Goal: Purchase product/service

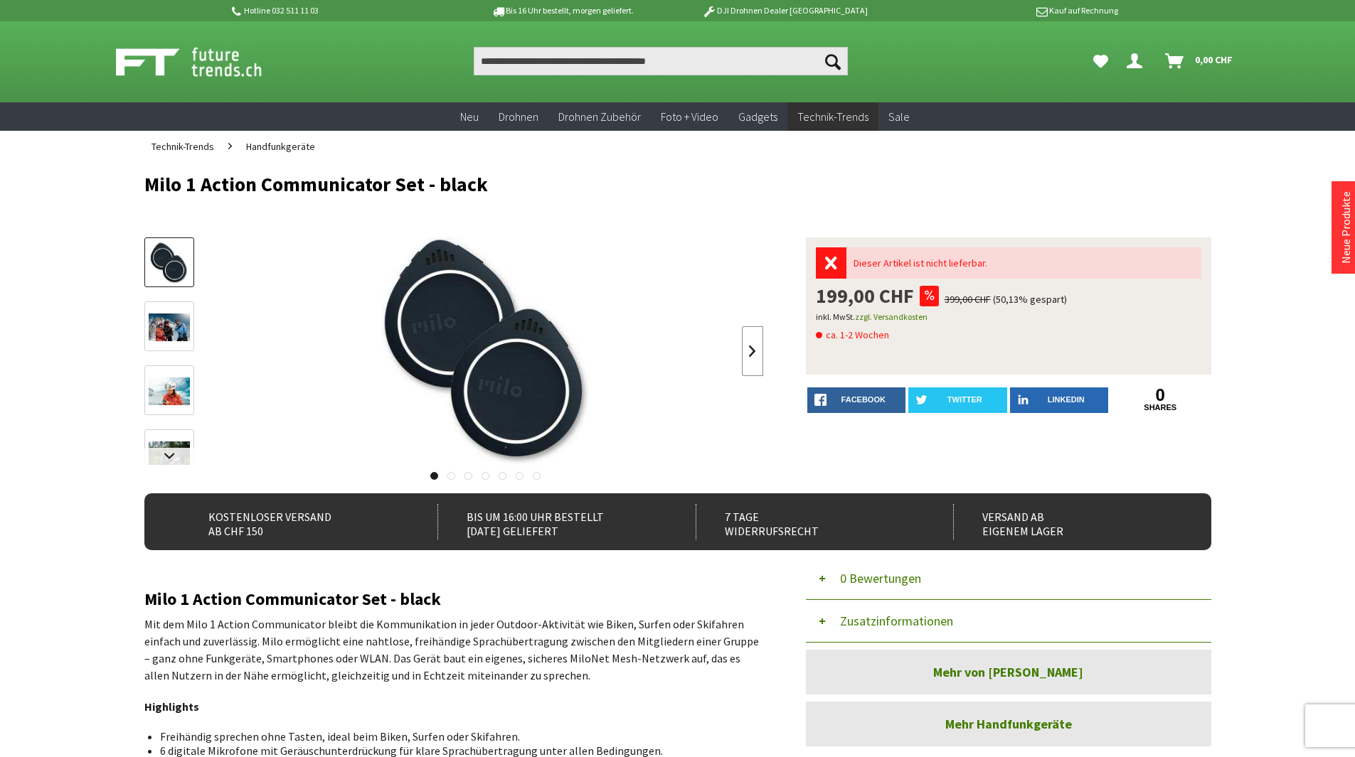
click at [752, 356] on link at bounding box center [752, 351] width 21 height 50
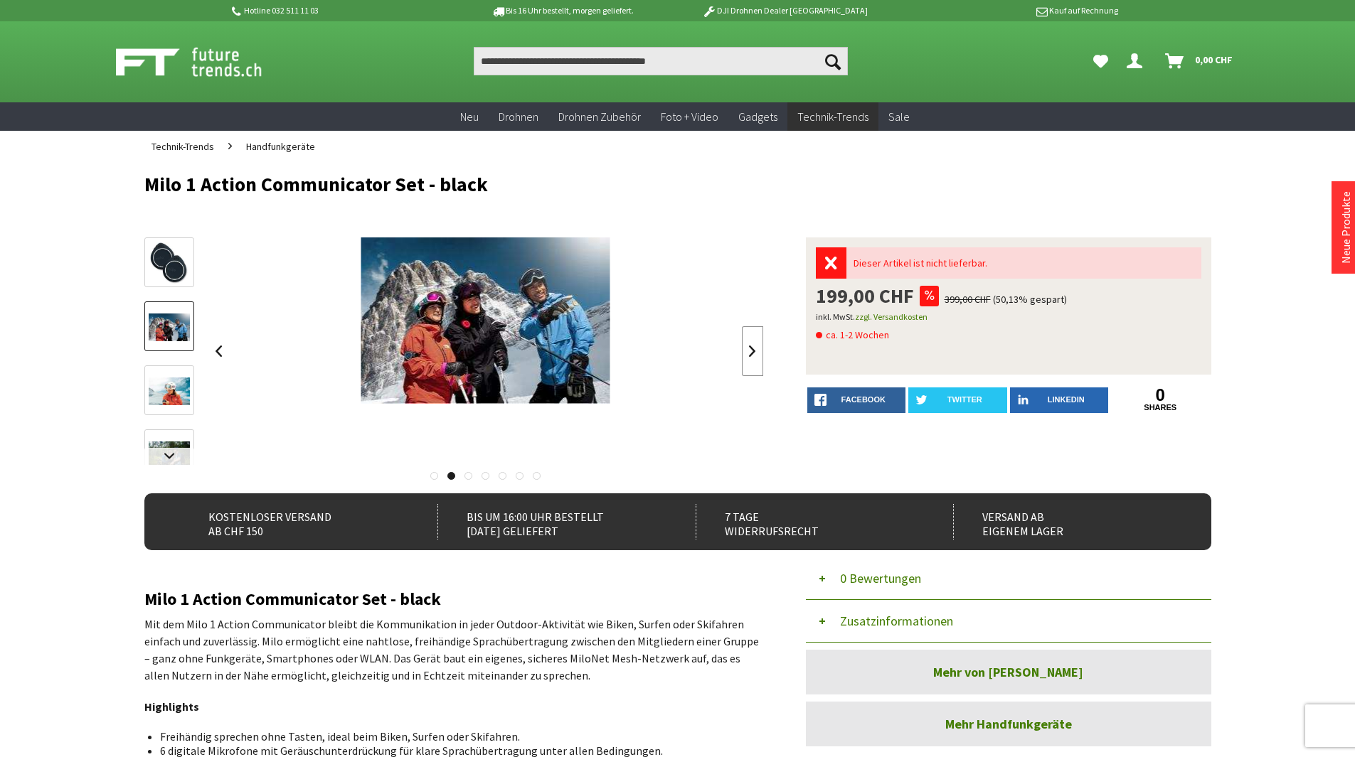
click at [752, 356] on link at bounding box center [752, 351] width 21 height 50
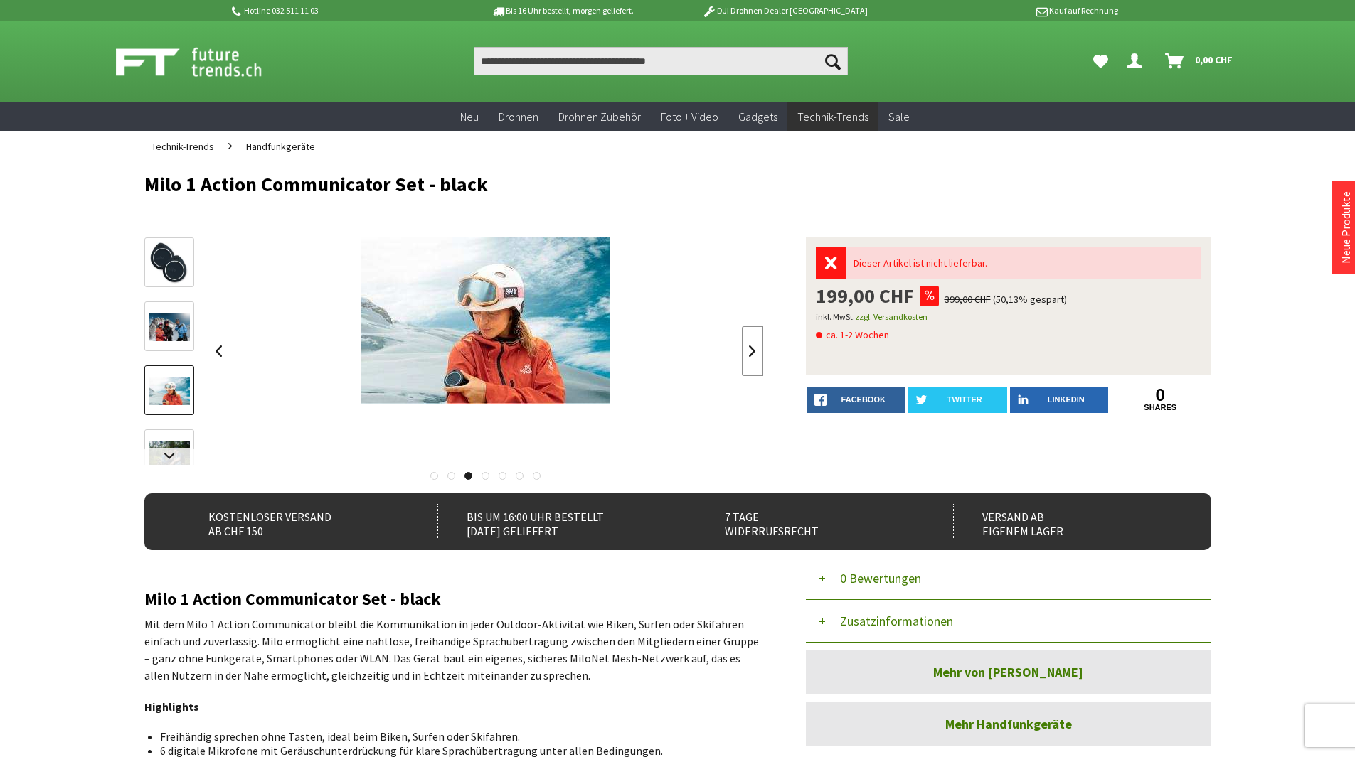
click at [752, 356] on link at bounding box center [752, 351] width 21 height 50
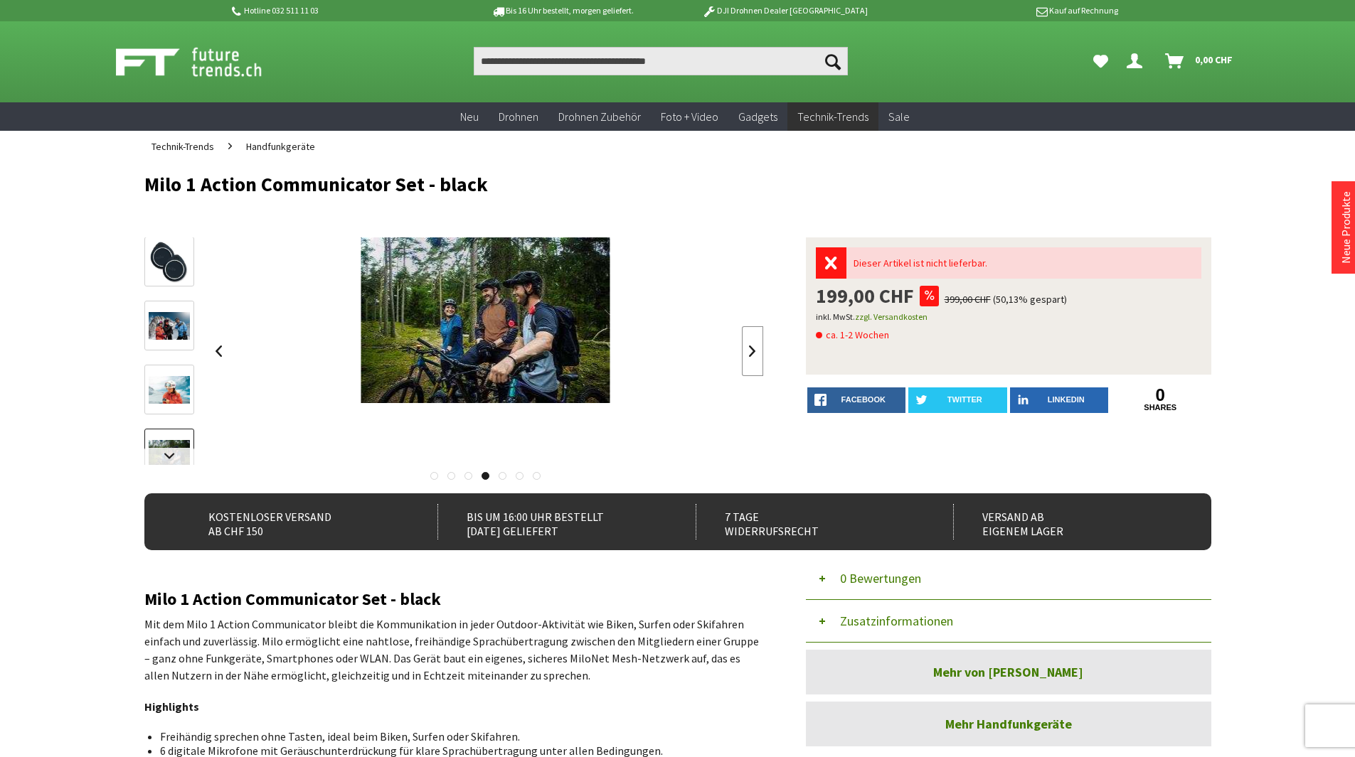
click at [752, 356] on link at bounding box center [752, 351] width 21 height 50
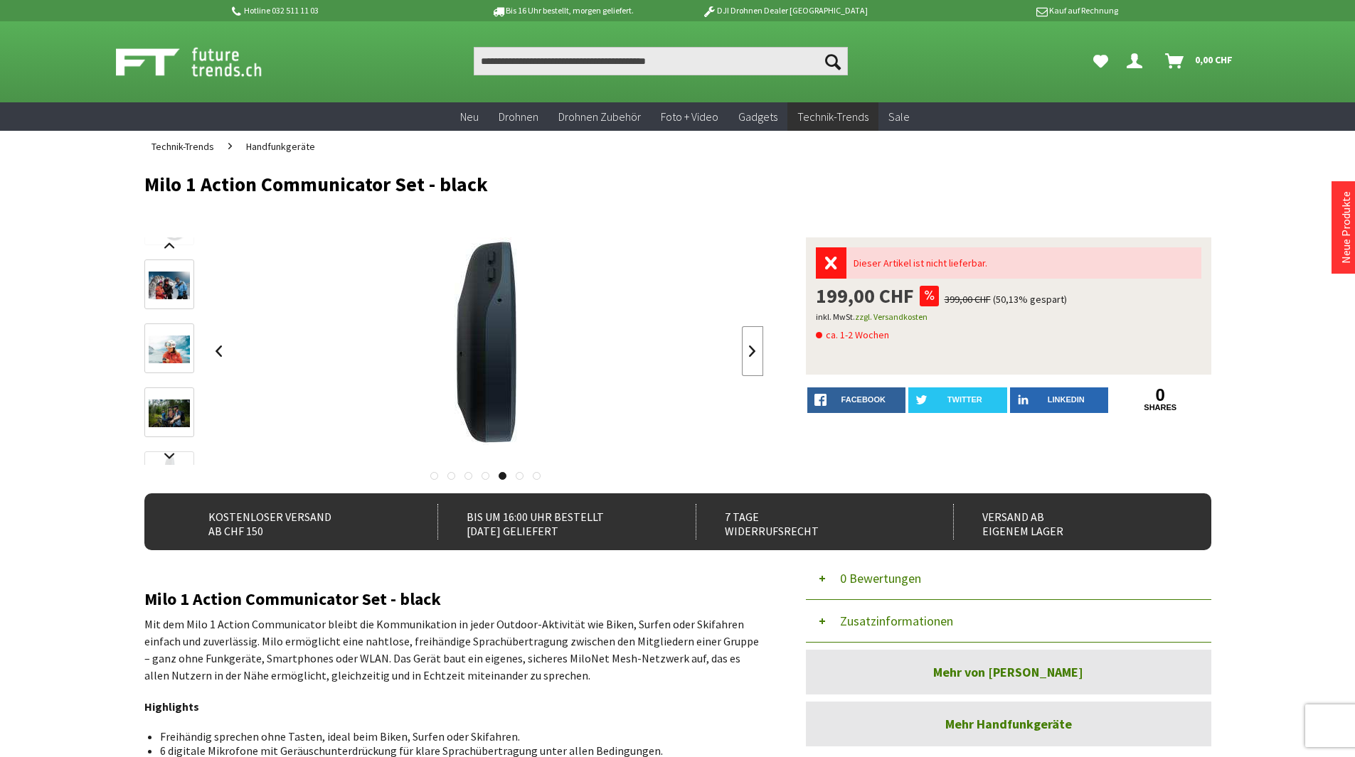
click at [752, 356] on link at bounding box center [752, 351] width 21 height 50
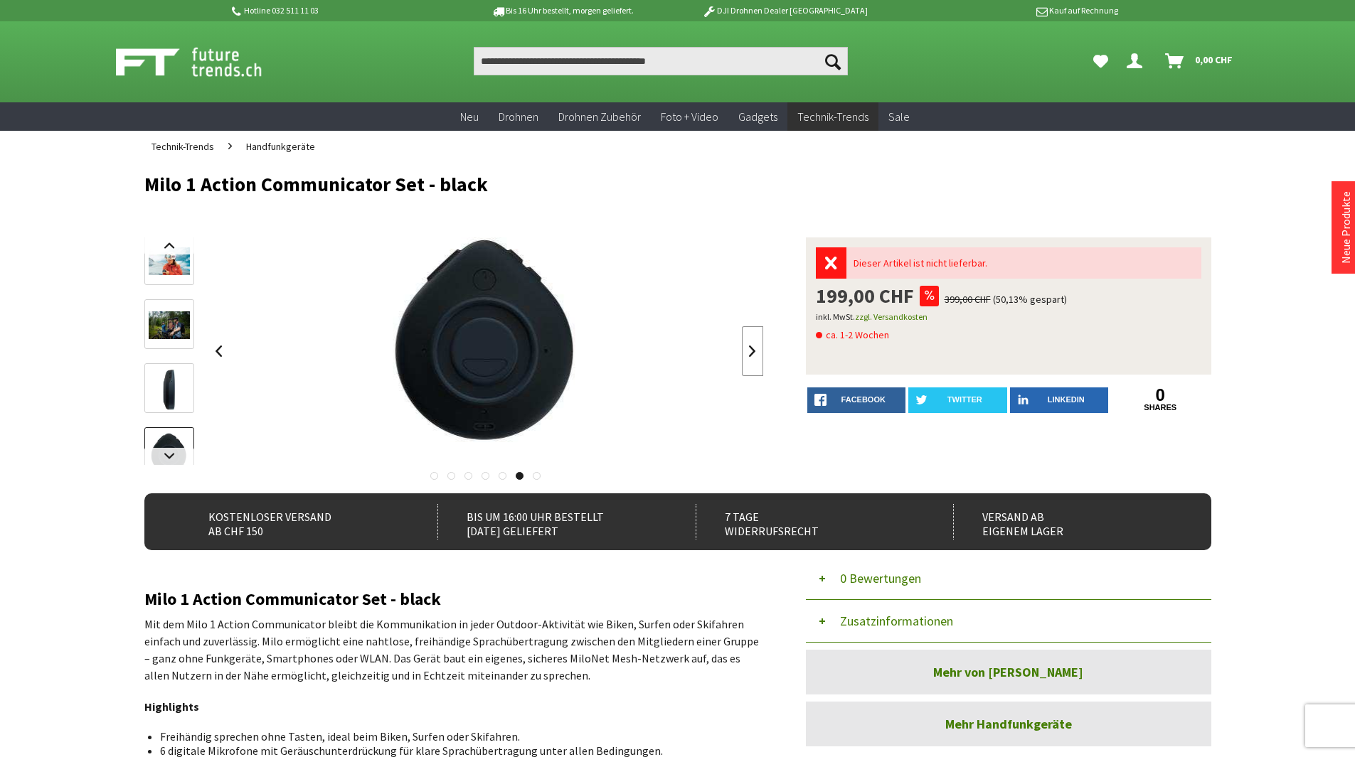
click at [752, 356] on link at bounding box center [752, 351] width 21 height 50
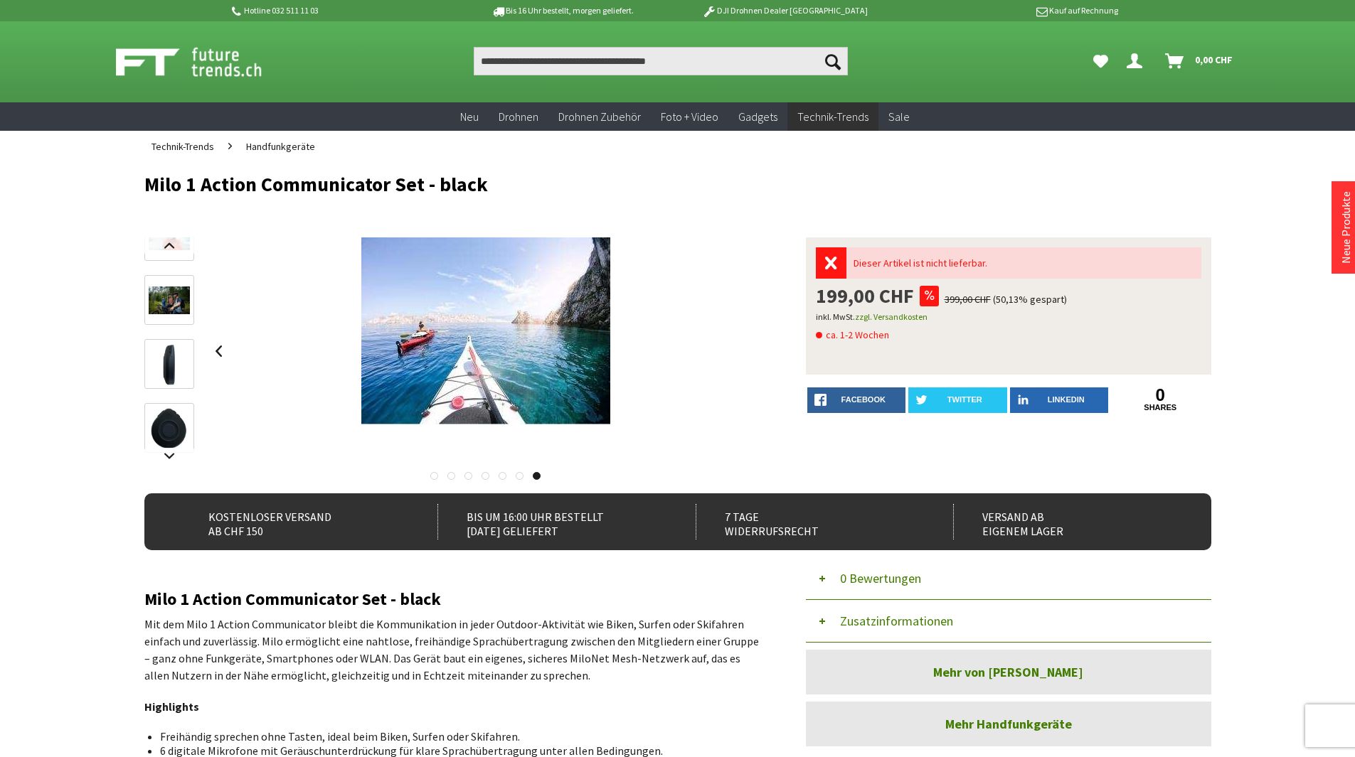
click at [752, 356] on div at bounding box center [485, 352] width 555 height 228
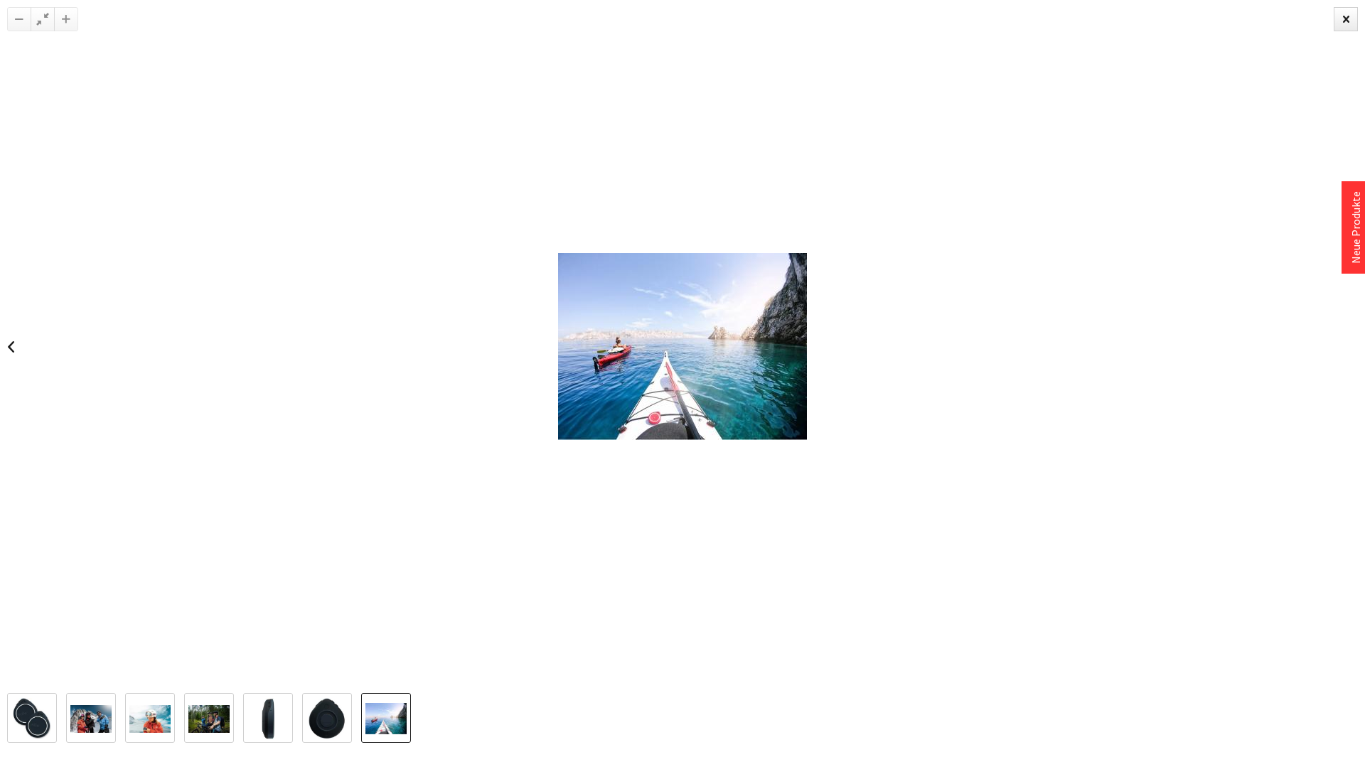
click at [752, 356] on img at bounding box center [682, 346] width 249 height 187
click at [1347, 16] on div at bounding box center [1346, 19] width 24 height 24
